Goal: Task Accomplishment & Management: Manage account settings

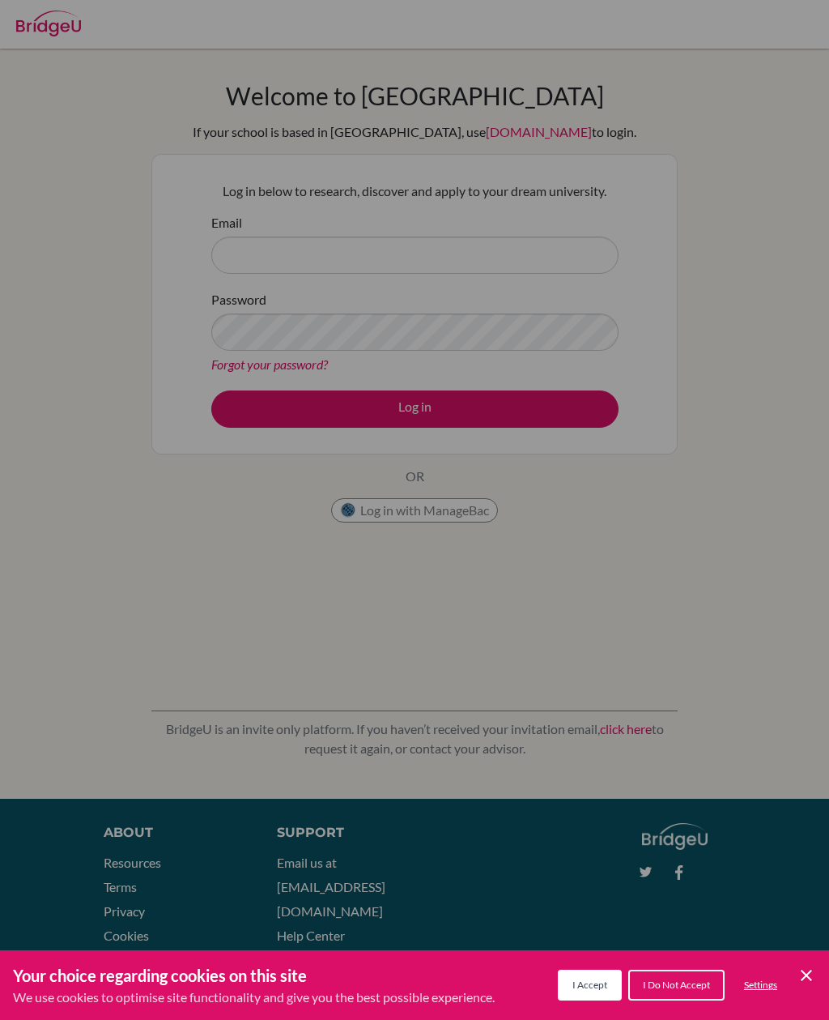
click at [588, 981] on span "I Accept" at bounding box center [590, 984] width 35 height 12
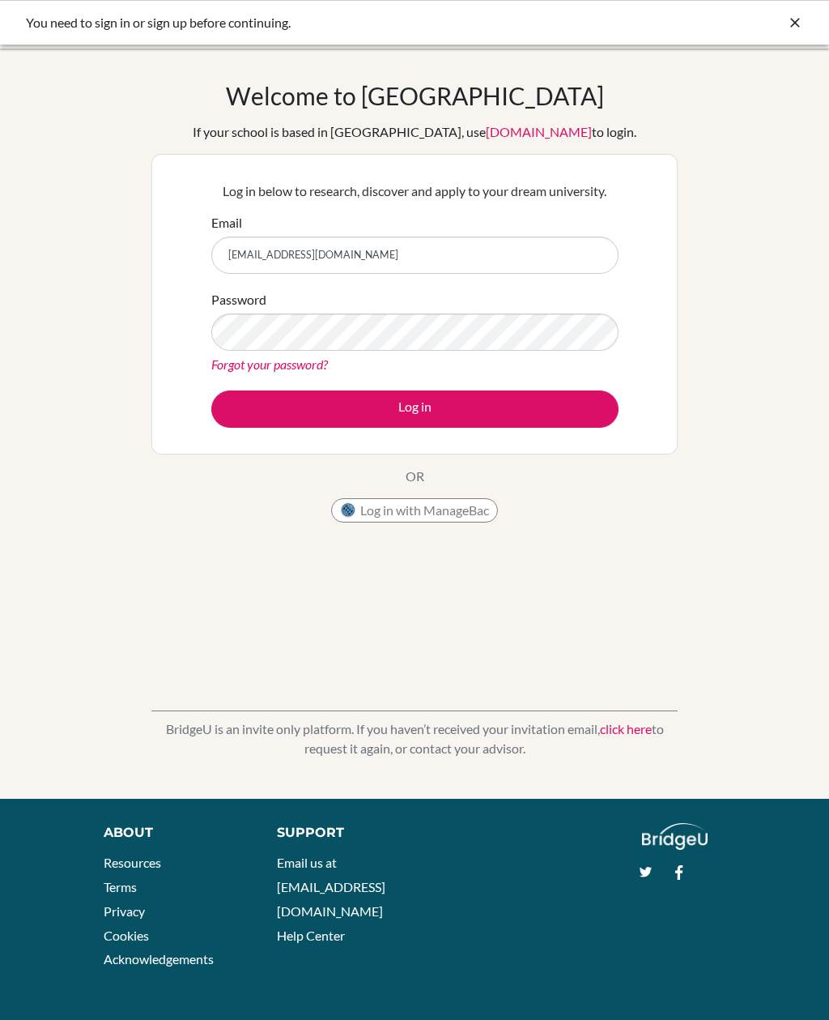
type input "[EMAIL_ADDRESS][DOMAIN_NAME]"
click at [72, 476] on div "Welcome to [GEOGRAPHIC_DATA] If your school is based in [GEOGRAPHIC_DATA], use …" at bounding box center [414, 423] width 829 height 685
click at [213, 368] on link "Forgot your password?" at bounding box center [269, 363] width 117 height 15
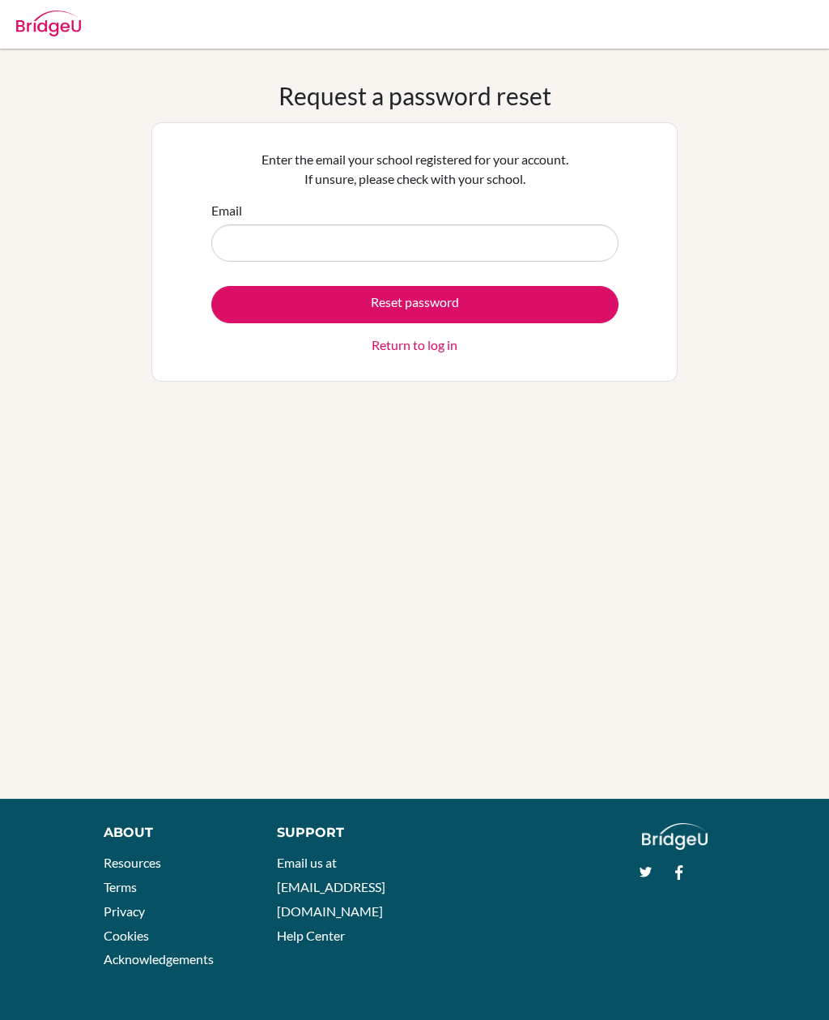
click at [262, 242] on input "Email" at bounding box center [414, 242] width 407 height 37
